Goal: Task Accomplishment & Management: Complete application form

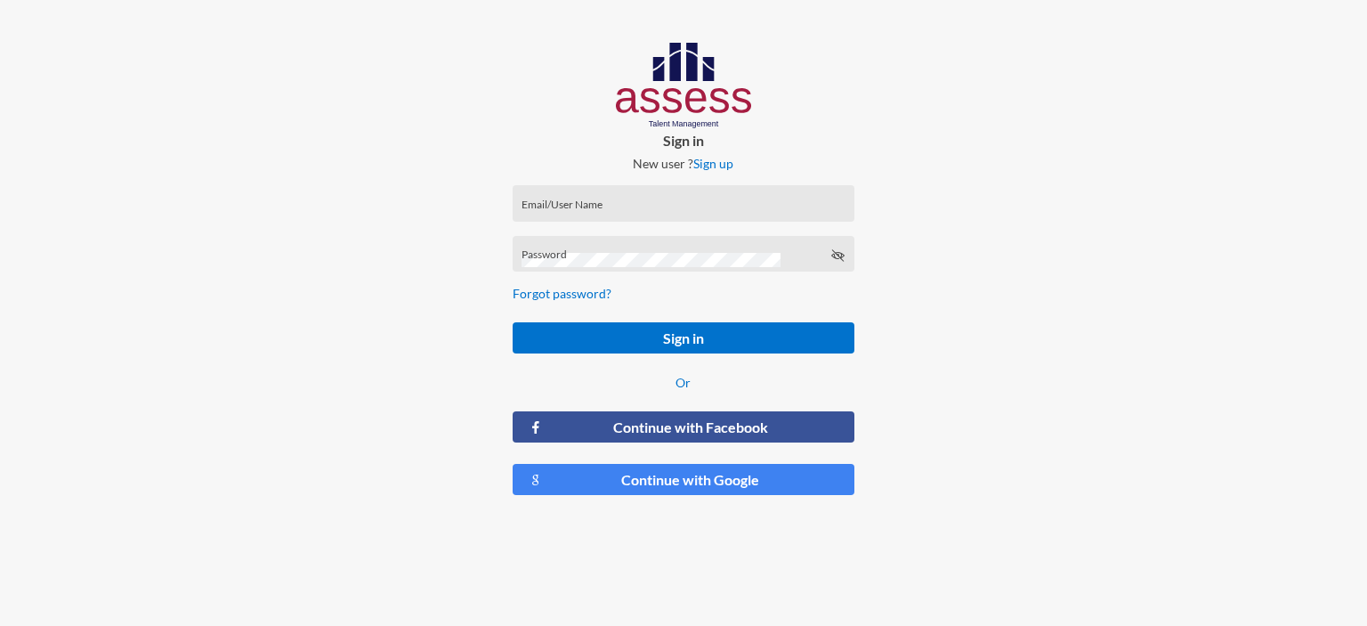
click at [600, 206] on input "Email/User Name" at bounding box center [683, 209] width 323 height 14
click at [551, 199] on div "Email/User Name" at bounding box center [683, 207] width 323 height 27
type input "ش"
click at [533, 241] on div "Password" at bounding box center [684, 254] width 342 height 36
click at [580, 211] on input "a" at bounding box center [683, 209] width 323 height 14
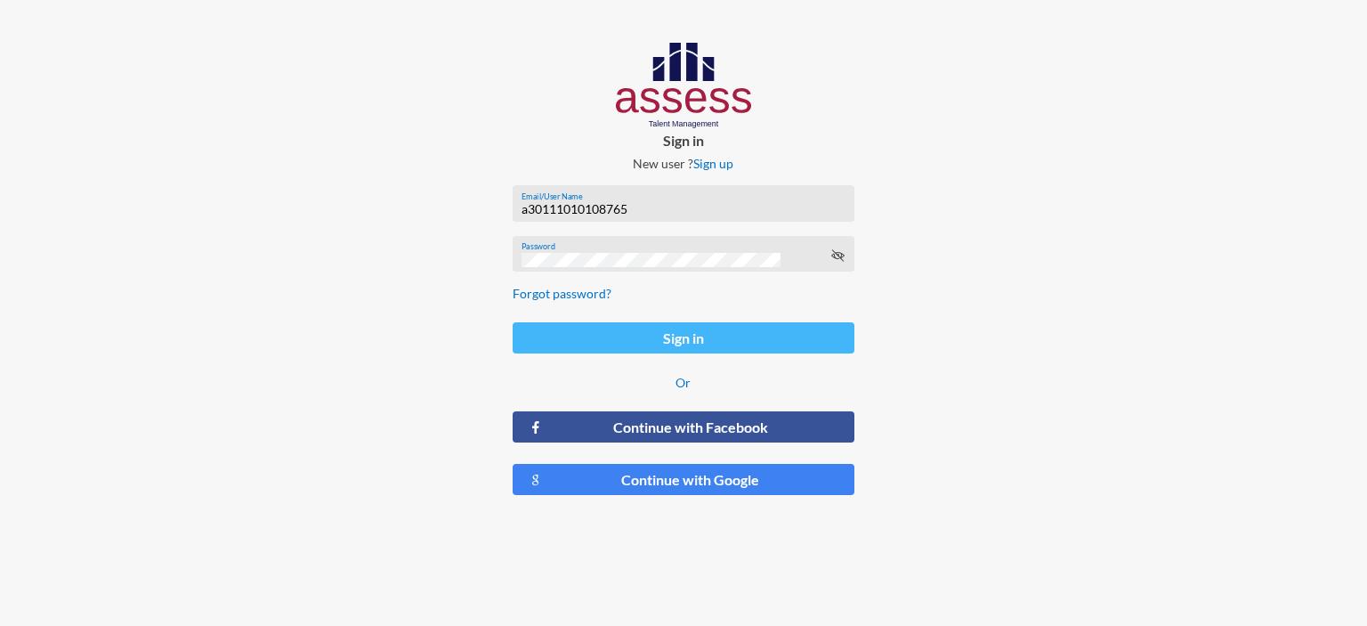
type input "a30111010108765"
click at [711, 330] on button "Sign in" at bounding box center [684, 337] width 342 height 31
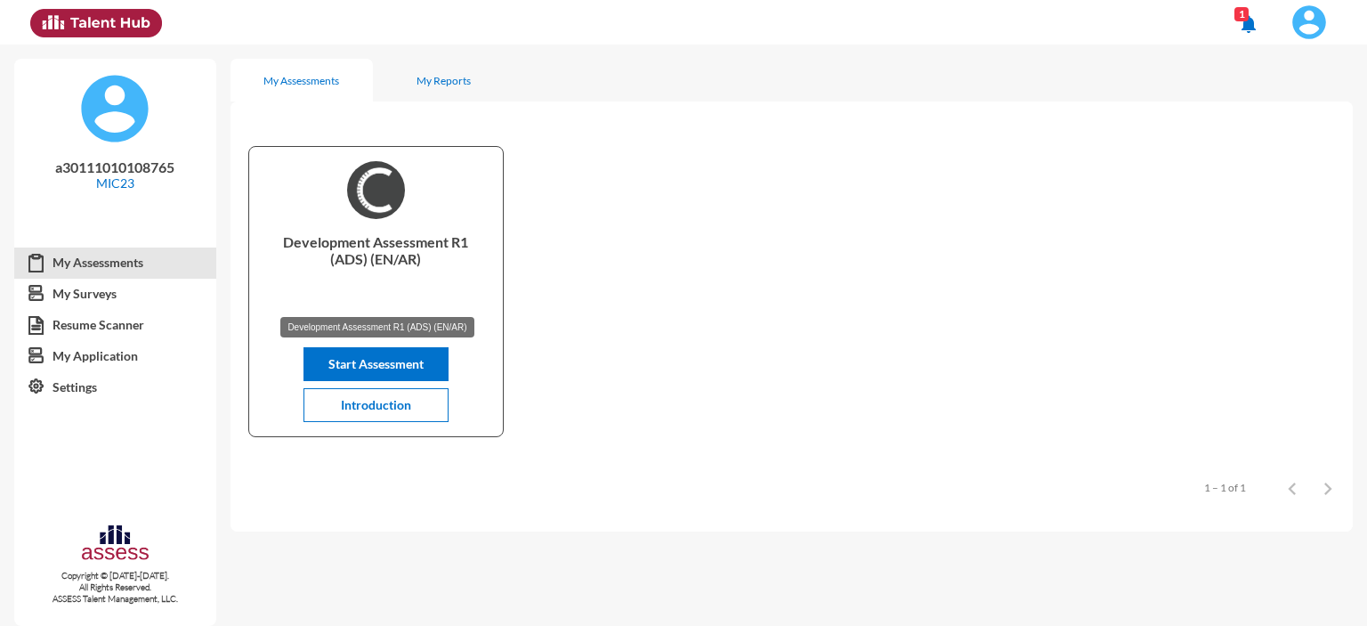
drag, startPoint x: 274, startPoint y: 242, endPoint x: 403, endPoint y: 261, distance: 130.4
click at [403, 261] on p "Development Assessment R1 (ADS) (EN/AR)" at bounding box center [375, 268] width 224 height 71
click at [271, 241] on p "Development Assessment R1 (ADS) (EN/AR)" at bounding box center [375, 268] width 224 height 71
drag, startPoint x: 267, startPoint y: 242, endPoint x: 400, endPoint y: 270, distance: 135.4
click at [400, 270] on p "Development Assessment R1 (ADS) (EN/AR)" at bounding box center [375, 268] width 224 height 71
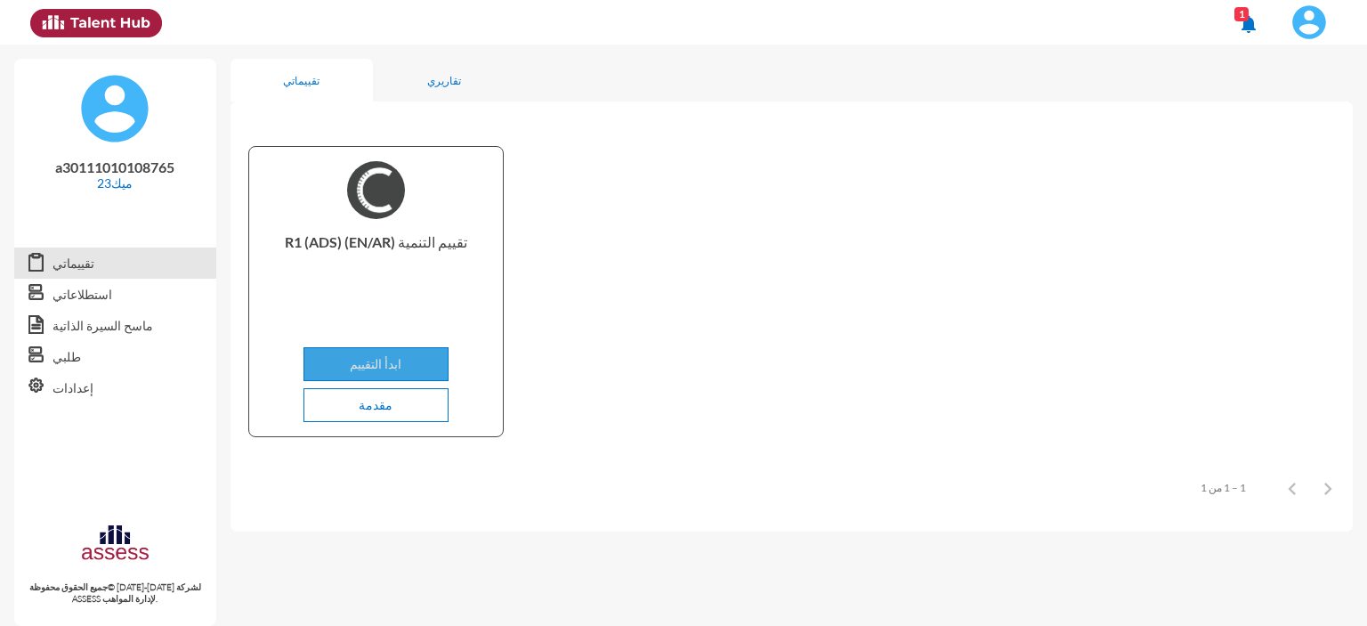
click at [436, 360] on button "ابدأ التقييم" at bounding box center [375, 364] width 145 height 34
